Goal: Transaction & Acquisition: Obtain resource

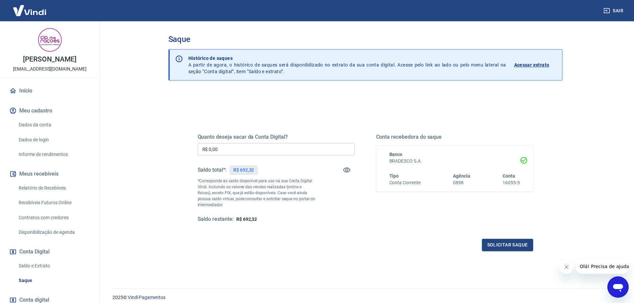
click at [233, 150] on input "R$ 0,00" at bounding box center [276, 149] width 157 height 12
type input "R$ 0,00"
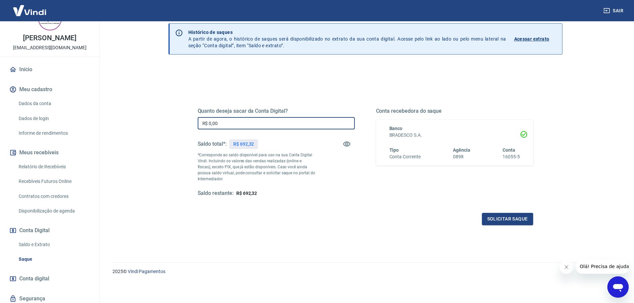
scroll to position [44, 0]
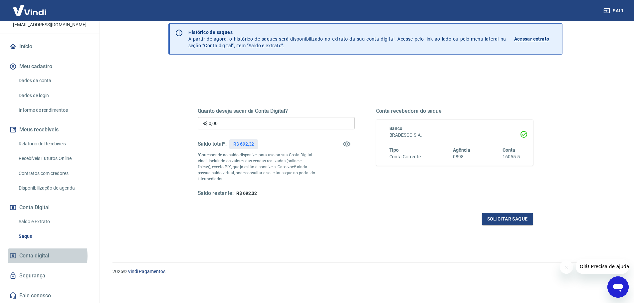
click at [39, 256] on span "Conta digital" at bounding box center [34, 255] width 30 height 9
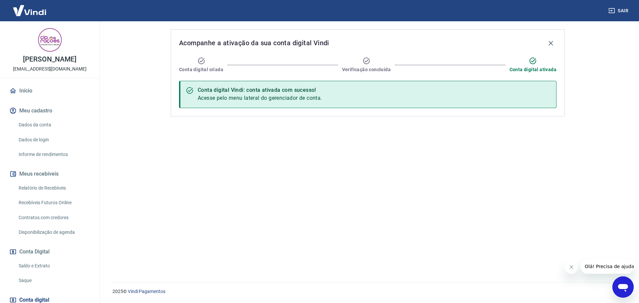
click at [47, 125] on link "Dados da conta" at bounding box center [53, 125] width 75 height 14
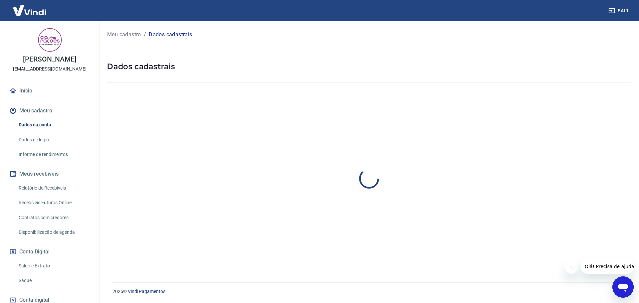
select select "SP"
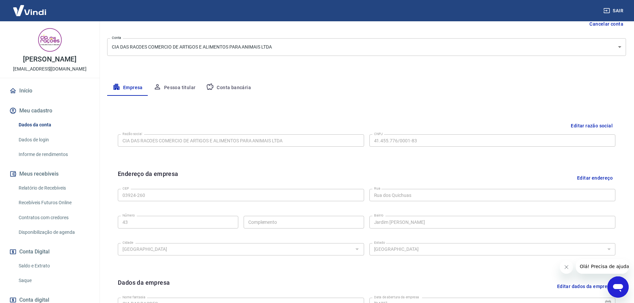
scroll to position [100, 0]
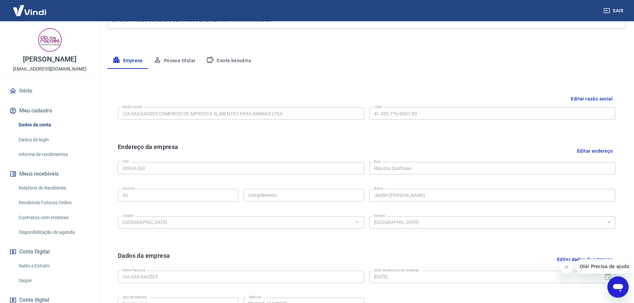
click at [216, 53] on button "Conta bancária" at bounding box center [229, 61] width 56 height 16
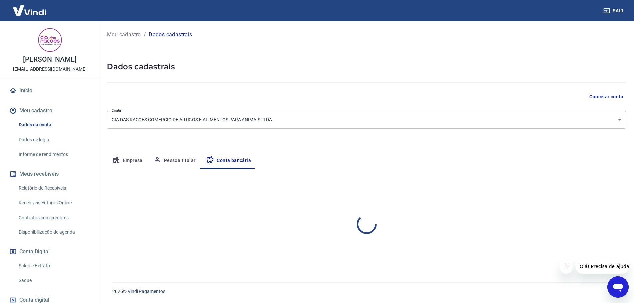
scroll to position [0, 0]
select select "1"
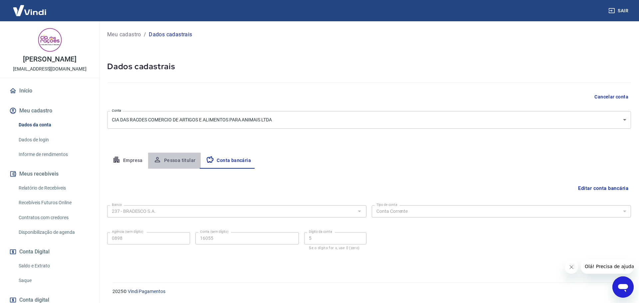
click at [182, 162] on button "Pessoa titular" at bounding box center [174, 161] width 53 height 16
click at [232, 158] on button "Conta bancária" at bounding box center [229, 161] width 56 height 16
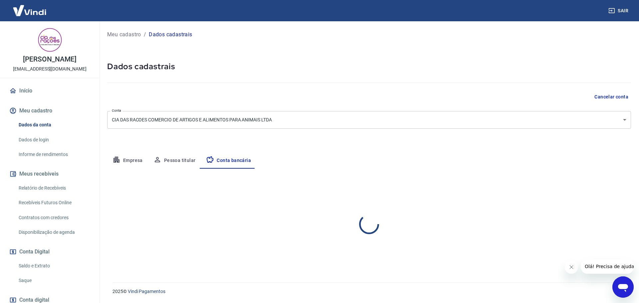
select select "1"
click at [184, 159] on button "Pessoa titular" at bounding box center [174, 161] width 53 height 16
click at [138, 159] on button "Empresa" at bounding box center [127, 161] width 41 height 16
select select "SP"
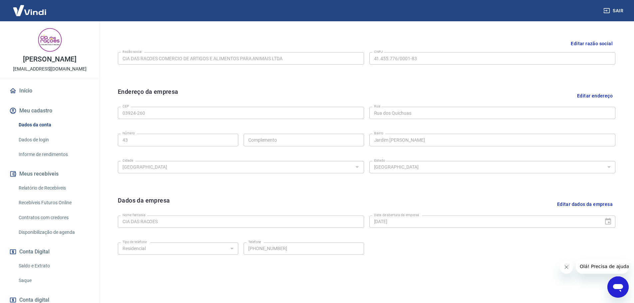
scroll to position [177, 0]
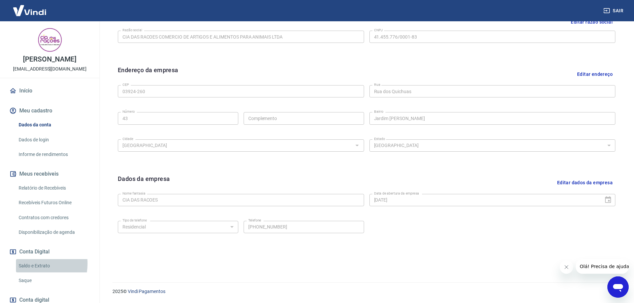
click at [29, 263] on link "Saldo e Extrato" at bounding box center [53, 266] width 75 height 14
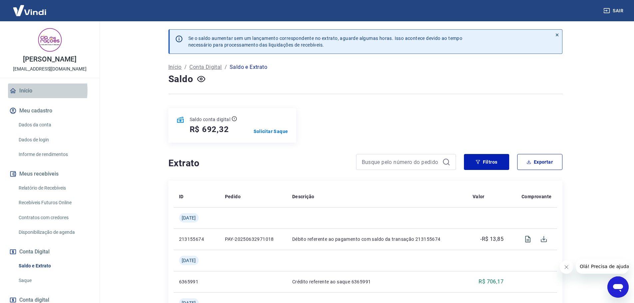
click at [33, 90] on link "Início" at bounding box center [49, 90] width 83 height 15
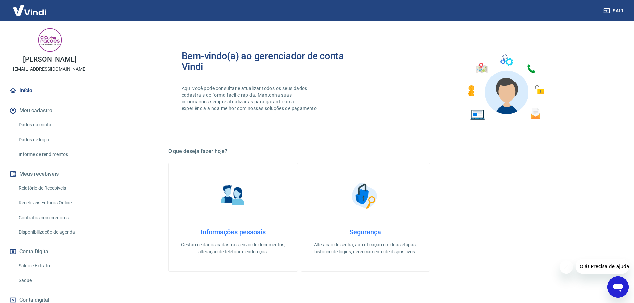
click at [44, 126] on link "Dados da conta" at bounding box center [53, 125] width 75 height 14
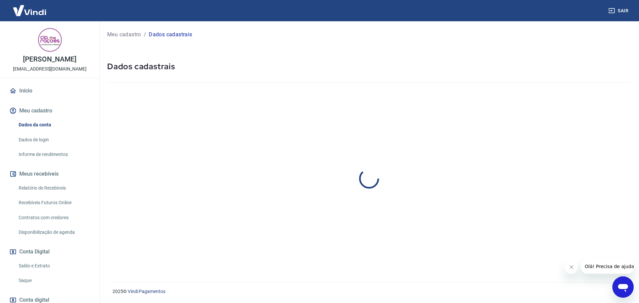
select select "SP"
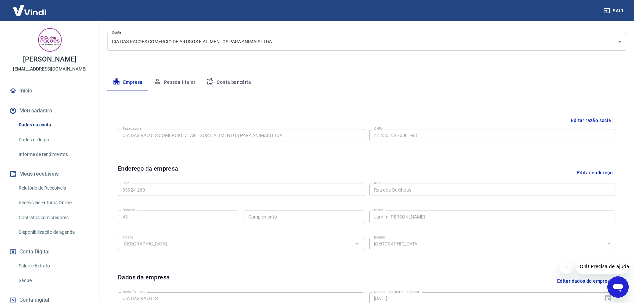
scroll to position [67, 0]
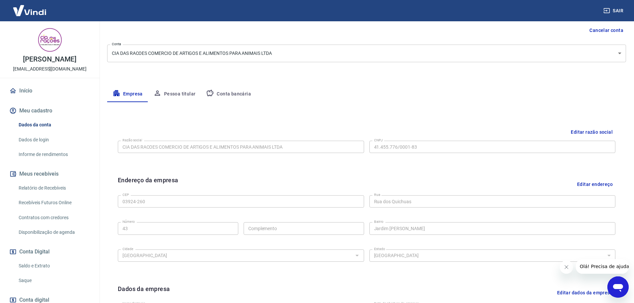
click at [227, 91] on button "Conta bancária" at bounding box center [229, 94] width 56 height 16
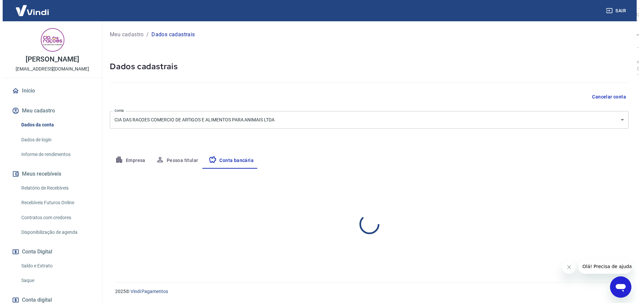
scroll to position [0, 0]
select select "1"
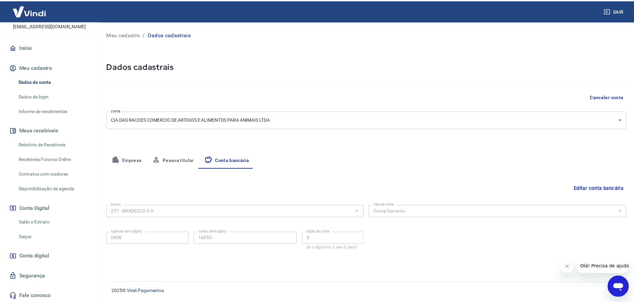
scroll to position [44, 0]
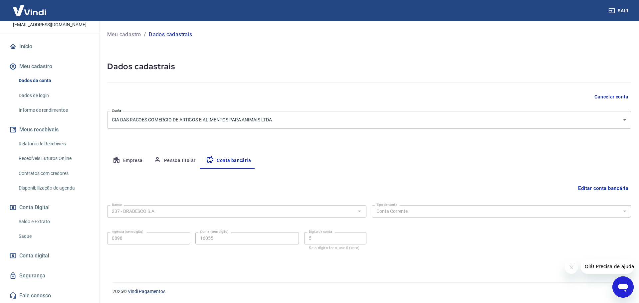
click at [48, 220] on link "Saldo e Extrato" at bounding box center [53, 222] width 75 height 14
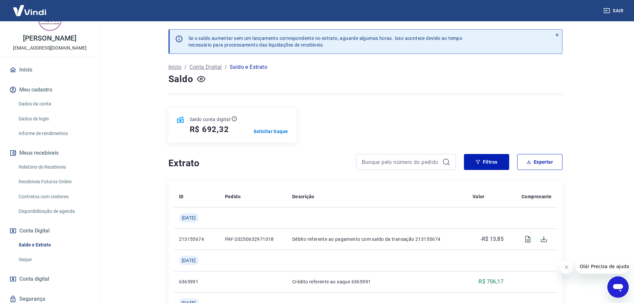
scroll to position [44, 0]
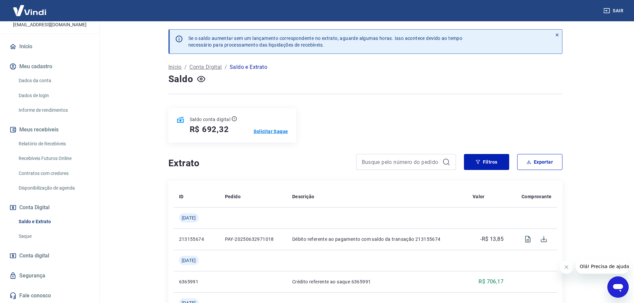
click at [280, 130] on p "Solicitar Saque" at bounding box center [270, 131] width 35 height 7
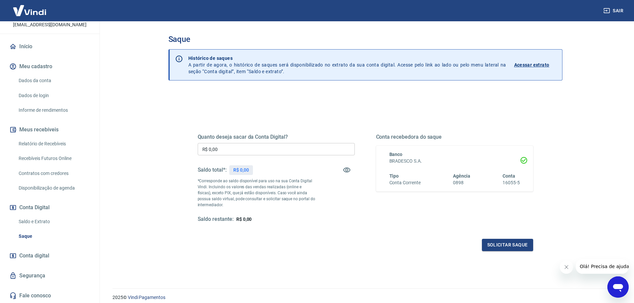
click at [263, 149] on input "R$ 0,00" at bounding box center [276, 149] width 157 height 12
type input "R$ 692,32"
click at [490, 247] on button "Solicitar saque" at bounding box center [507, 245] width 51 height 12
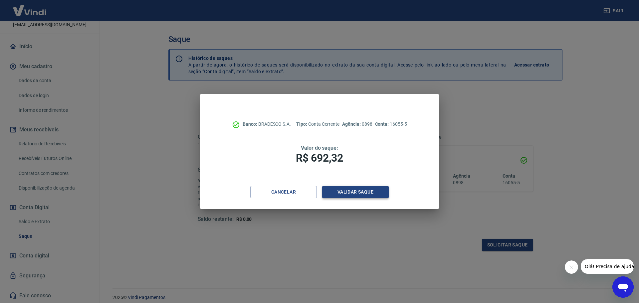
click at [359, 192] on button "Validar saque" at bounding box center [355, 192] width 67 height 12
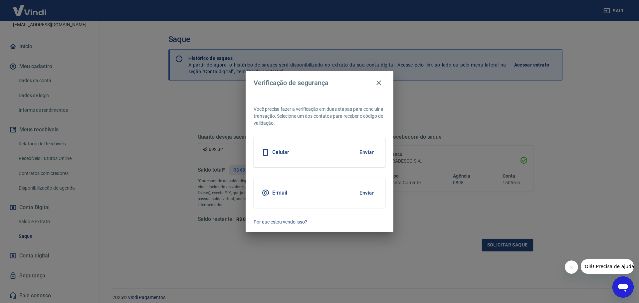
click at [369, 151] on button "Enviar" at bounding box center [367, 152] width 22 height 14
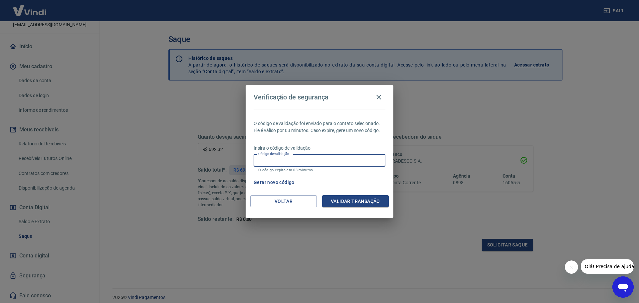
click at [333, 160] on input "Código de validação" at bounding box center [319, 160] width 132 height 12
click at [366, 202] on button "Validar transação" at bounding box center [355, 201] width 67 height 12
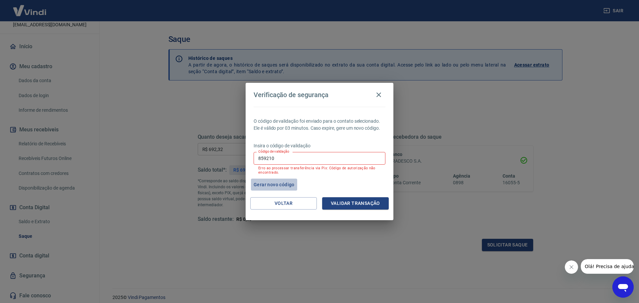
click at [281, 181] on button "Gerar novo código" at bounding box center [274, 185] width 46 height 12
click at [325, 185] on div "Gerar novo código" at bounding box center [318, 185] width 134 height 12
click at [268, 189] on button "Gerar novo código" at bounding box center [274, 185] width 46 height 12
click at [268, 184] on button "Gerar novo código" at bounding box center [274, 185] width 46 height 12
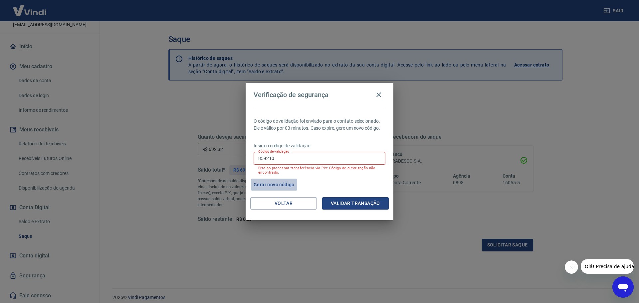
click at [268, 184] on button "Gerar novo código" at bounding box center [274, 185] width 46 height 12
click at [272, 160] on input "859210" at bounding box center [319, 158] width 132 height 12
click at [277, 158] on input "859210" at bounding box center [319, 158] width 132 height 12
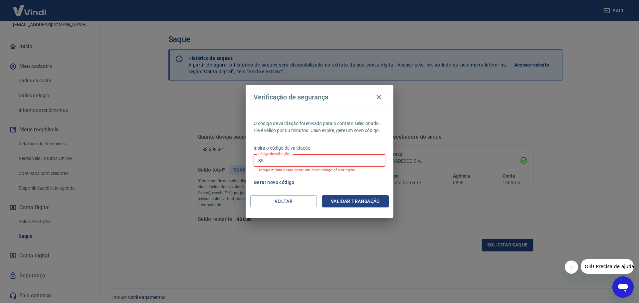
type input "8"
type input "705985"
click at [373, 202] on button "Validar transação" at bounding box center [355, 201] width 67 height 12
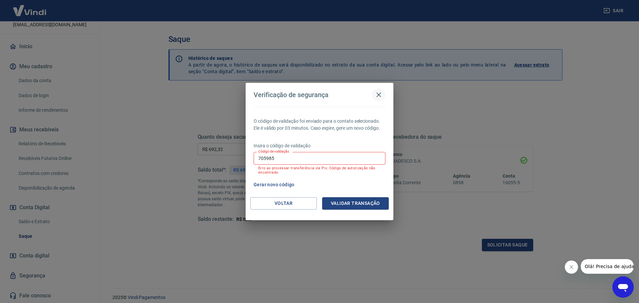
click at [377, 94] on icon "button" at bounding box center [378, 95] width 8 height 8
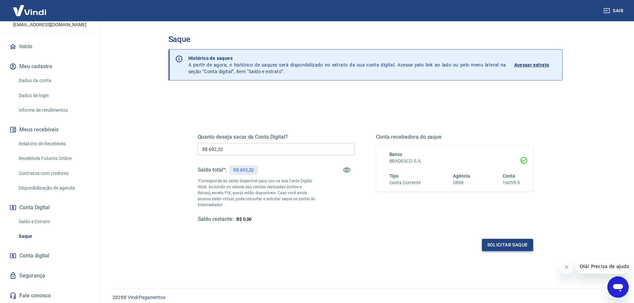
click at [502, 246] on button "Solicitar saque" at bounding box center [507, 245] width 51 height 12
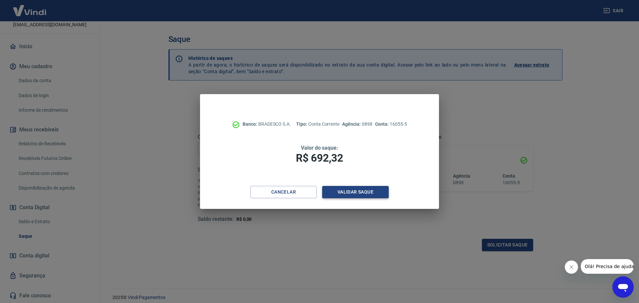
click at [352, 193] on button "Validar saque" at bounding box center [355, 192] width 67 height 12
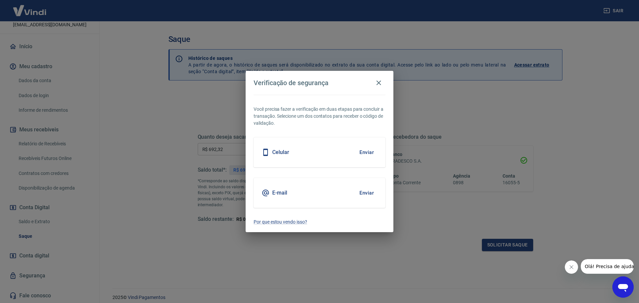
click at [365, 152] on button "Enviar" at bounding box center [367, 152] width 22 height 14
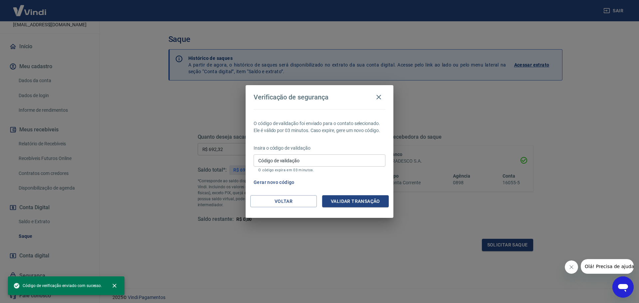
click at [303, 155] on input "Código de validação" at bounding box center [319, 160] width 132 height 12
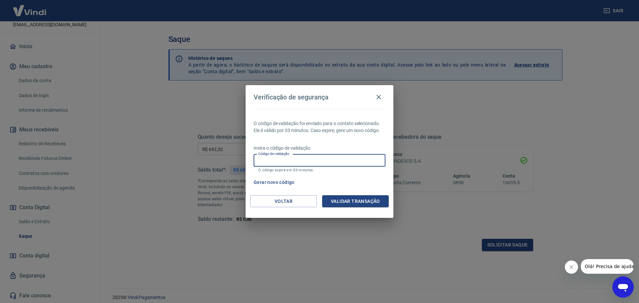
click at [217, 146] on div "Verificação de segurança O código de validação foi enviado para o contato selec…" at bounding box center [319, 151] width 639 height 303
click at [303, 159] on input "Código de validação" at bounding box center [319, 160] width 132 height 12
click at [319, 160] on input "Código de validação" at bounding box center [319, 160] width 132 height 12
click at [370, 139] on div "O código de validação foi enviado para o contato selecionado. Ele é válido por …" at bounding box center [319, 152] width 148 height 86
click at [270, 181] on button "Gerar novo código" at bounding box center [274, 182] width 46 height 12
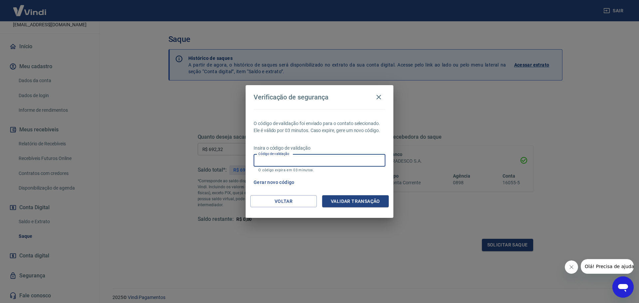
click at [296, 161] on input "Código de validação" at bounding box center [319, 160] width 132 height 12
type input "663991"
click at [346, 202] on button "Validar transação" at bounding box center [355, 201] width 67 height 12
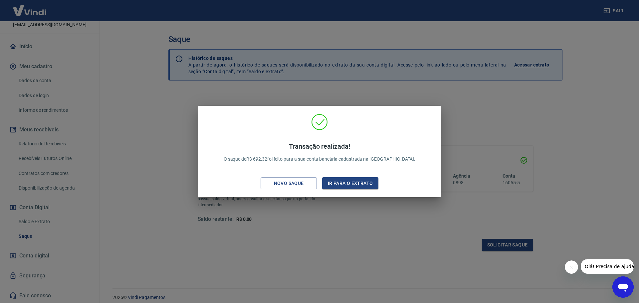
click at [360, 231] on div "Transação realizada! O saque de R$ 692,32 foi feito para a sua conta bancária c…" at bounding box center [319, 151] width 639 height 303
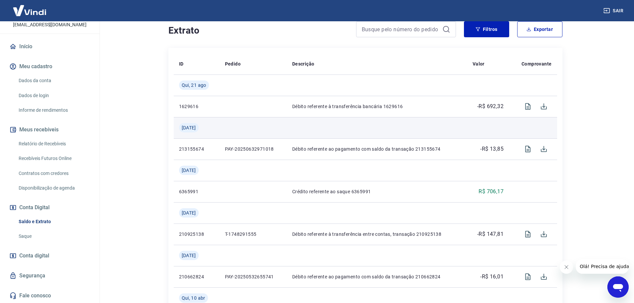
scroll to position [133, 0]
